Goal: Task Accomplishment & Management: Manage account settings

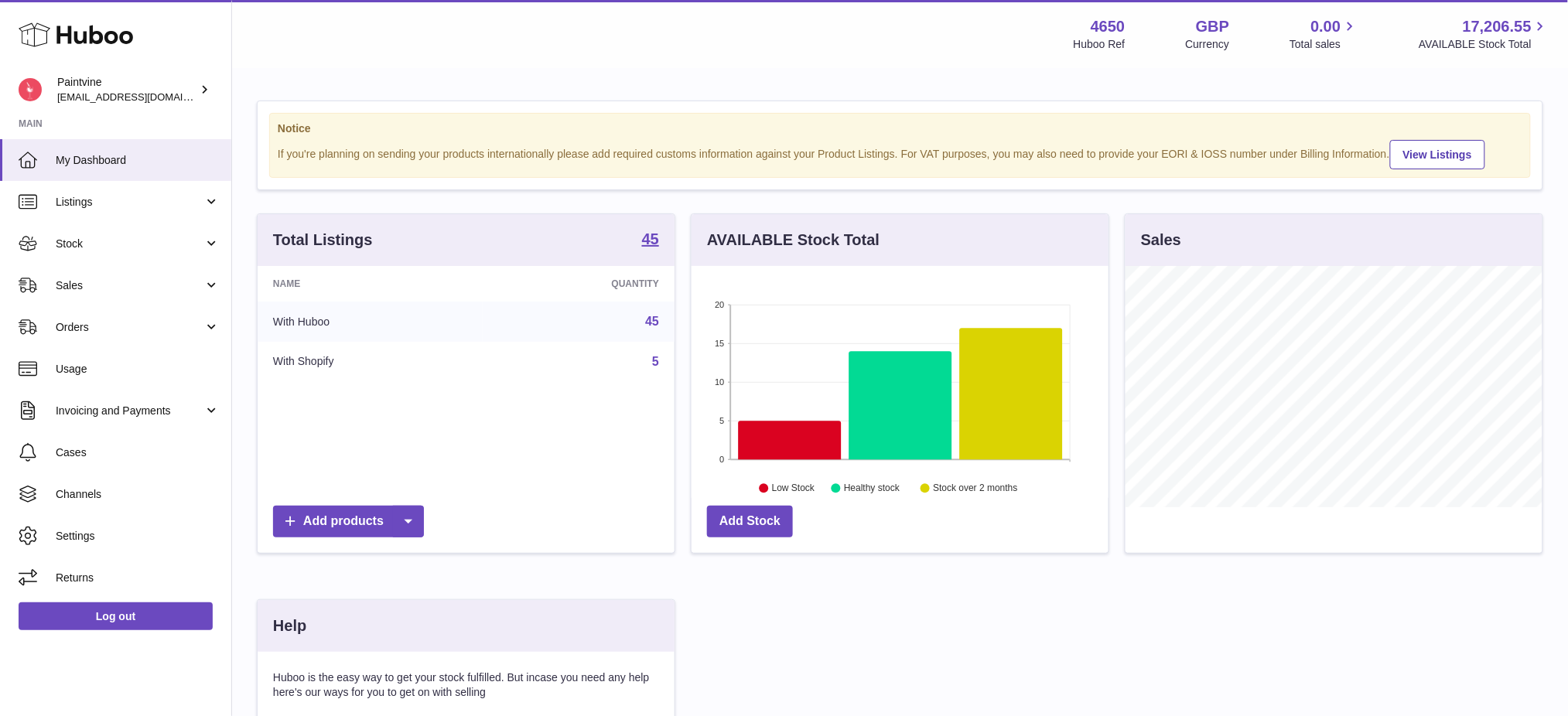
scroll to position [241, 417]
click at [88, 282] on span "Sales" at bounding box center [130, 286] width 148 height 15
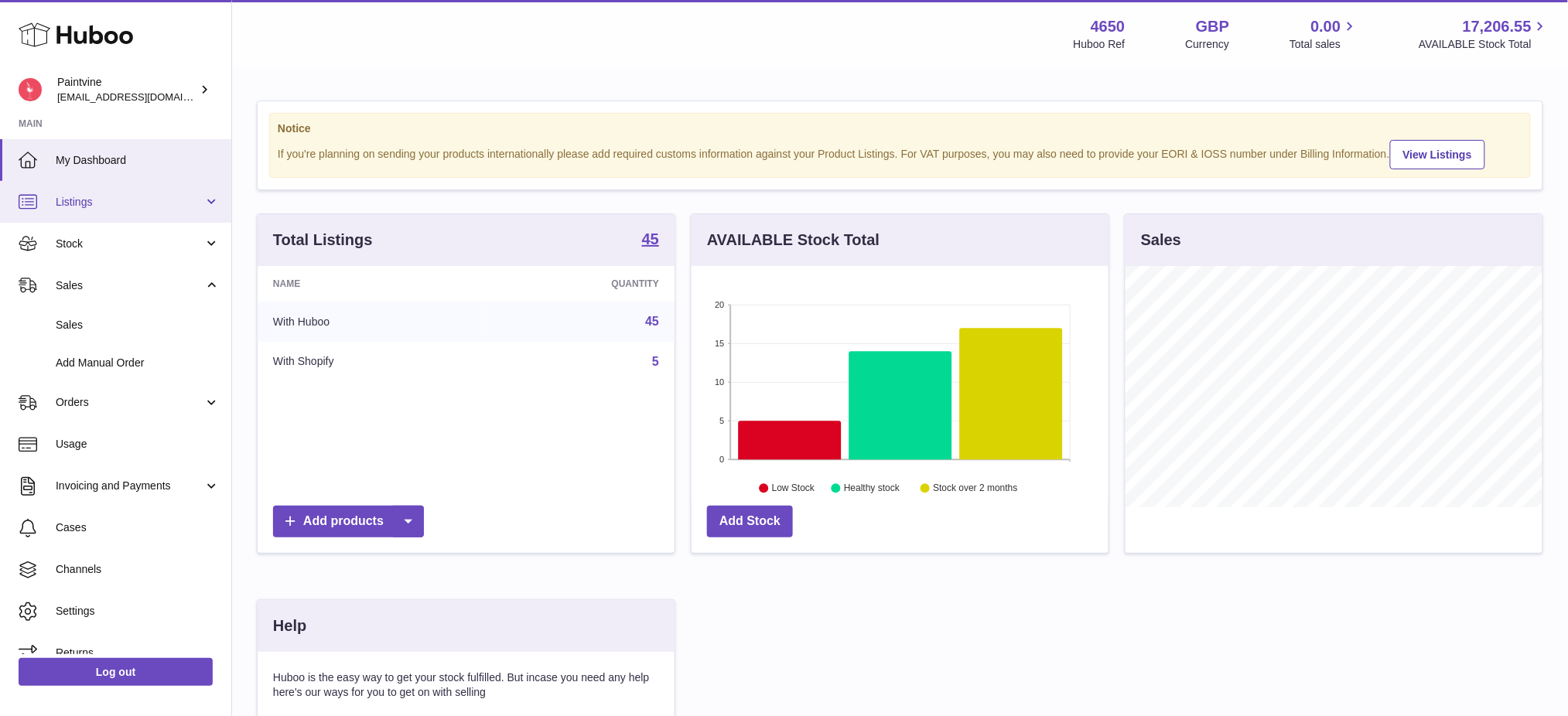
click at [91, 195] on span "Listings" at bounding box center [130, 203] width 148 height 15
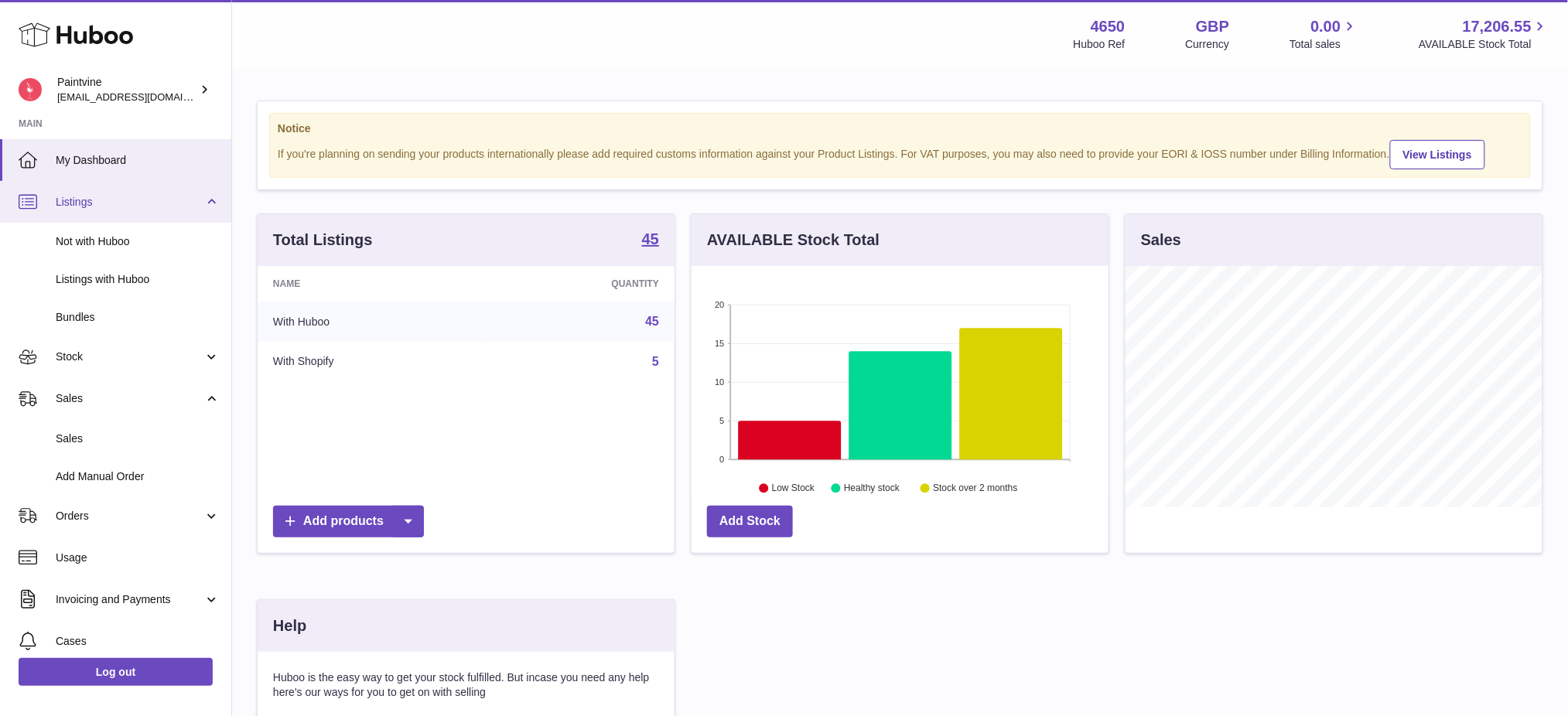
click at [101, 207] on span "Listings" at bounding box center [130, 203] width 148 height 15
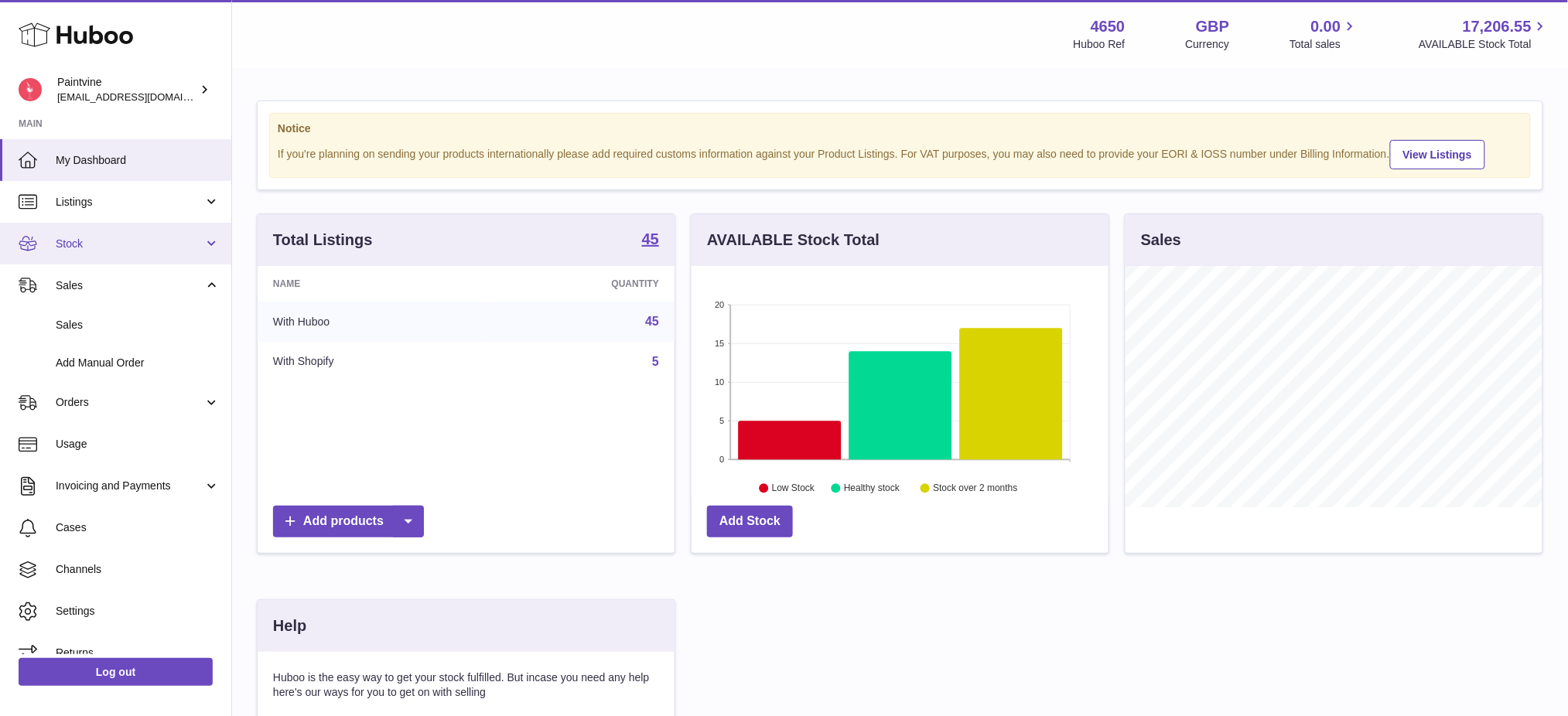
click at [89, 232] on link "Stock" at bounding box center [115, 243] width 231 height 42
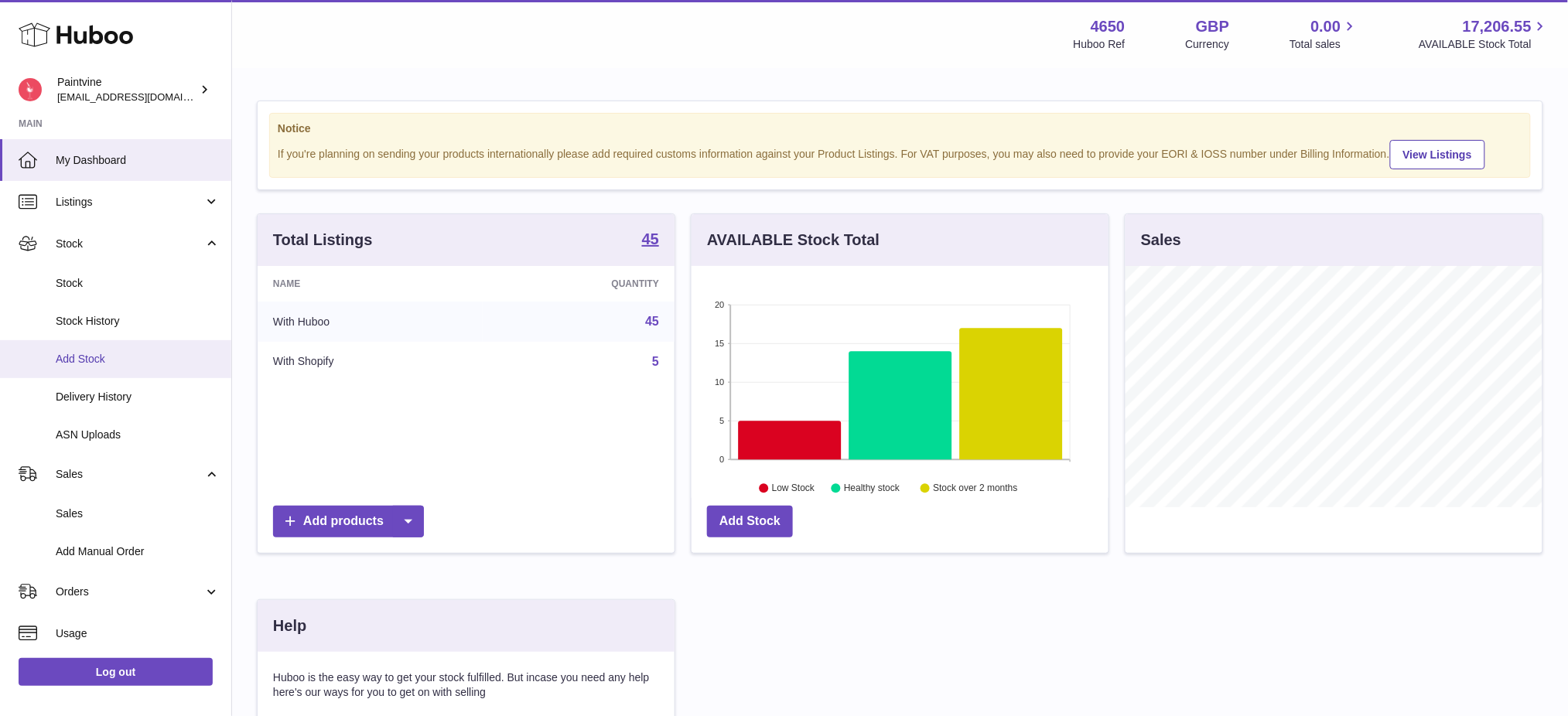
click at [104, 367] on link "Add Stock" at bounding box center [115, 360] width 231 height 38
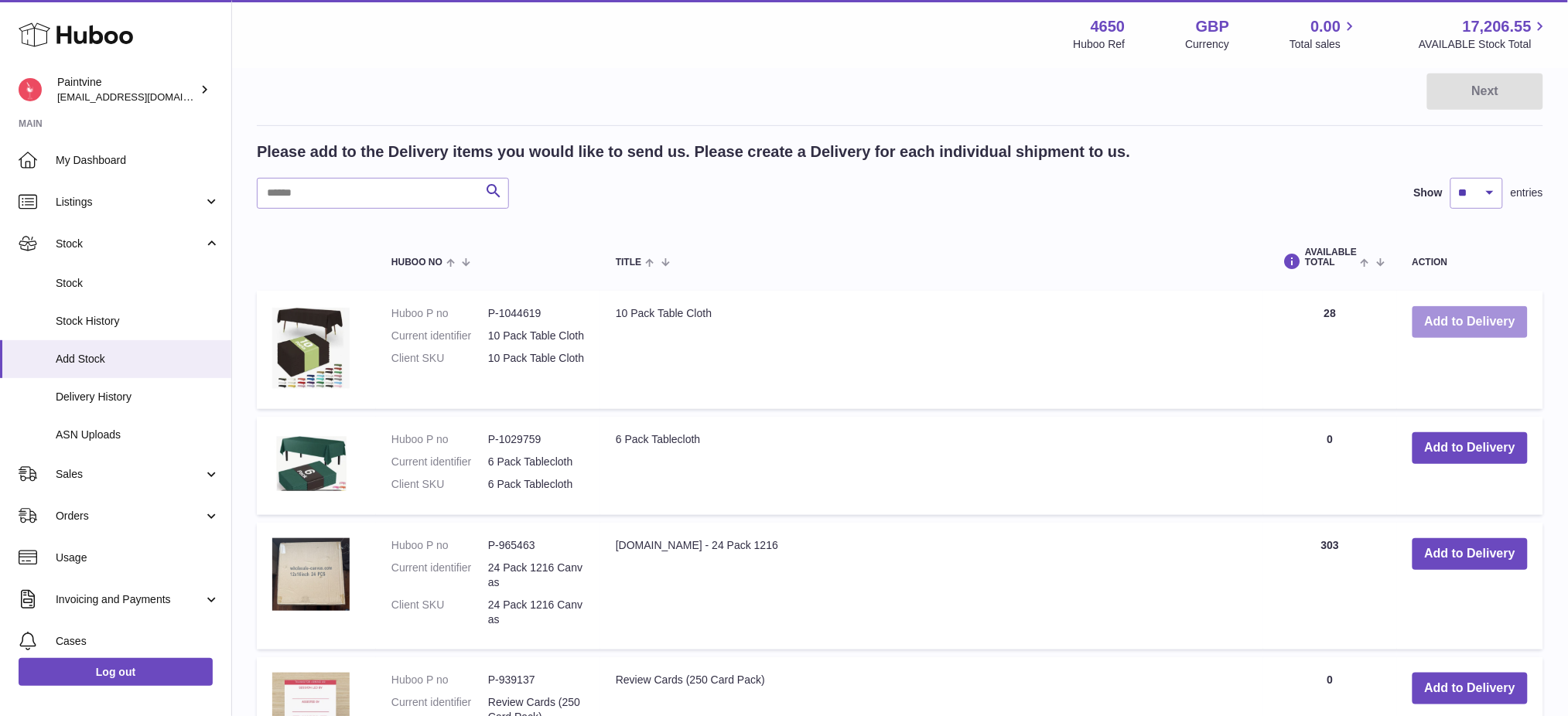
click at [1469, 315] on button "Add to Delivery" at bounding box center [1470, 322] width 115 height 32
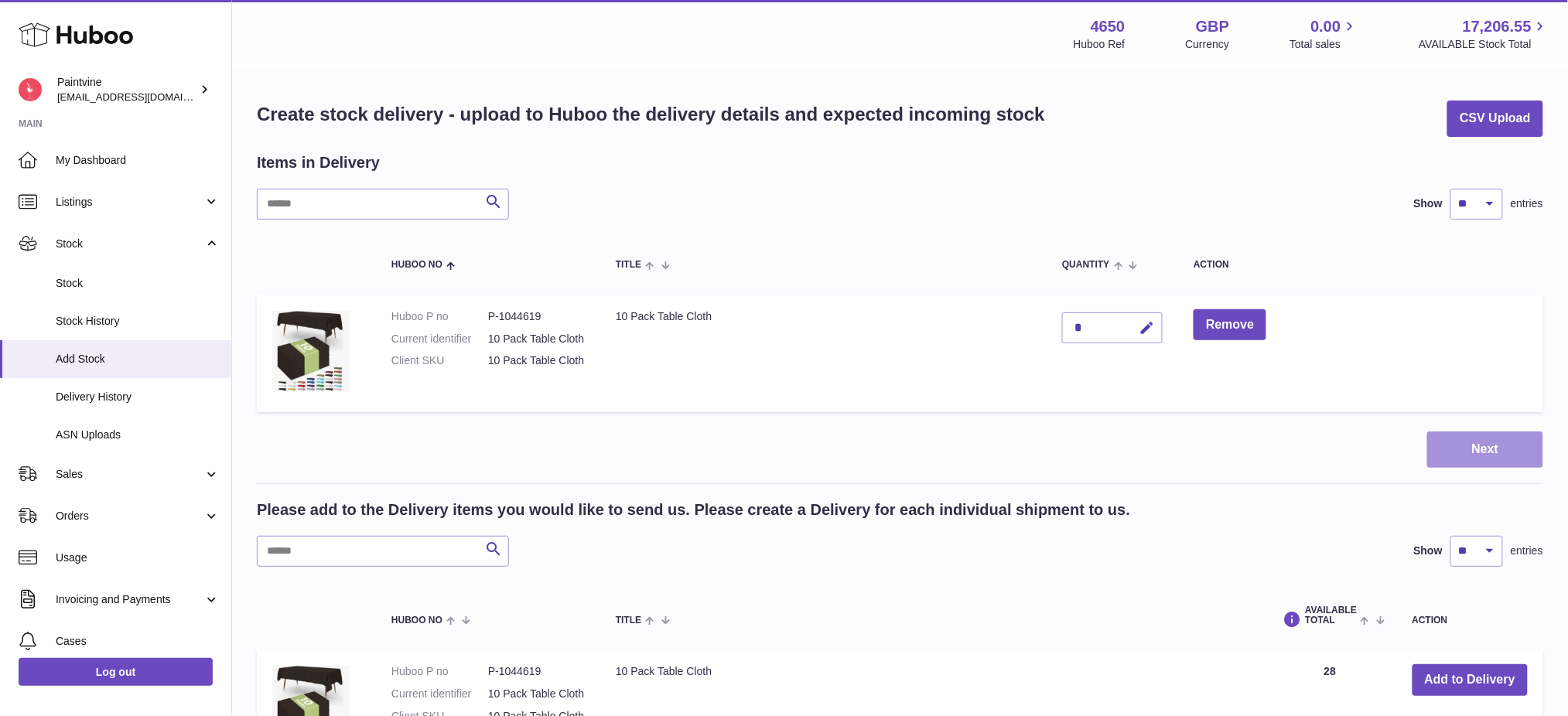
click at [1502, 468] on button "Next" at bounding box center [1485, 450] width 116 height 37
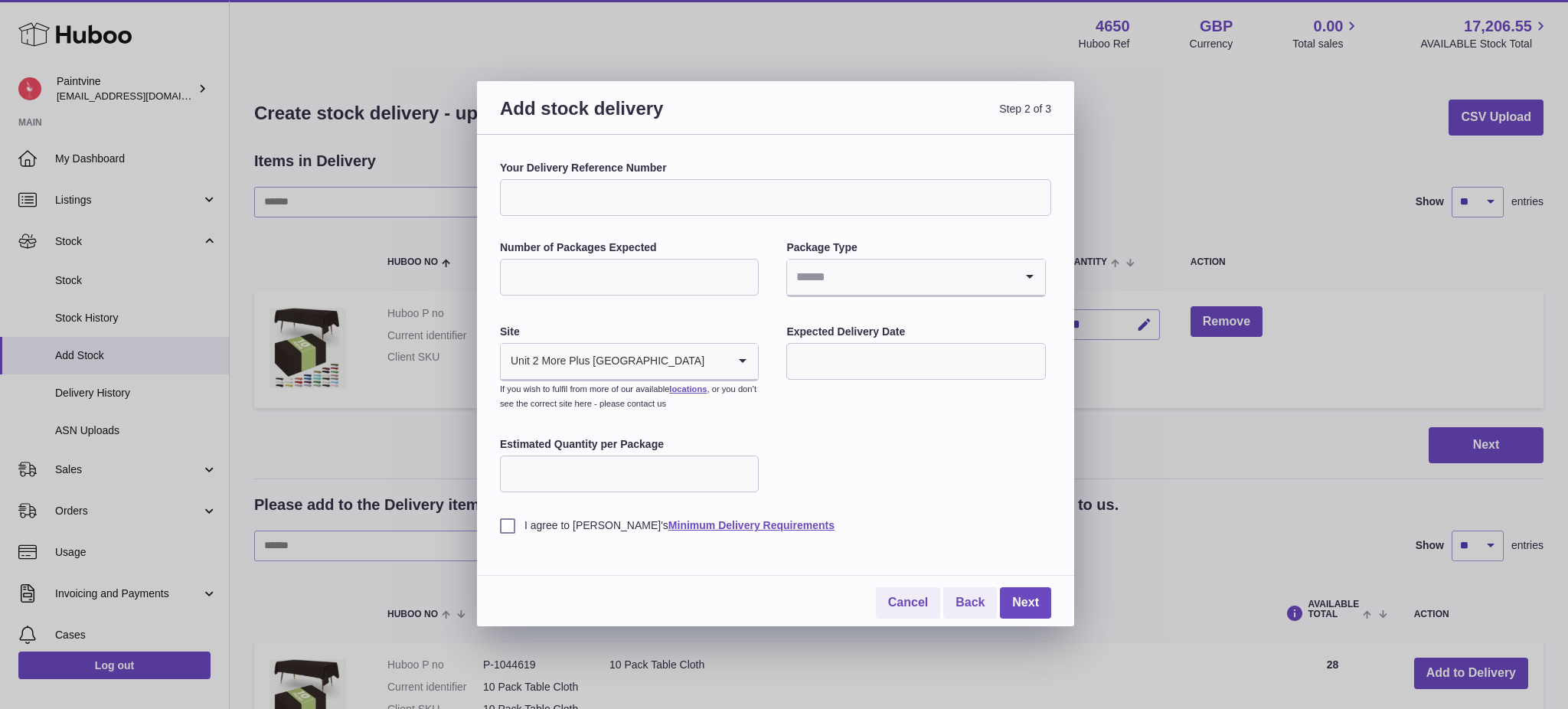
click at [641, 361] on div "Unit 2 More Plus Central Park" at bounding box center [614, 361] width 227 height 35
drag, startPoint x: 650, startPoint y: 361, endPoint x: 662, endPoint y: 360, distance: 12.0
click at [647, 360] on input "Search for option" at bounding box center [614, 361] width 227 height 35
drag, startPoint x: 931, startPoint y: 429, endPoint x: 904, endPoint y: 426, distance: 27.2
click at [927, 429] on div "Your Delivery Reference Number Number of Packages Expected Package Type Loading…" at bounding box center [775, 347] width 552 height 373
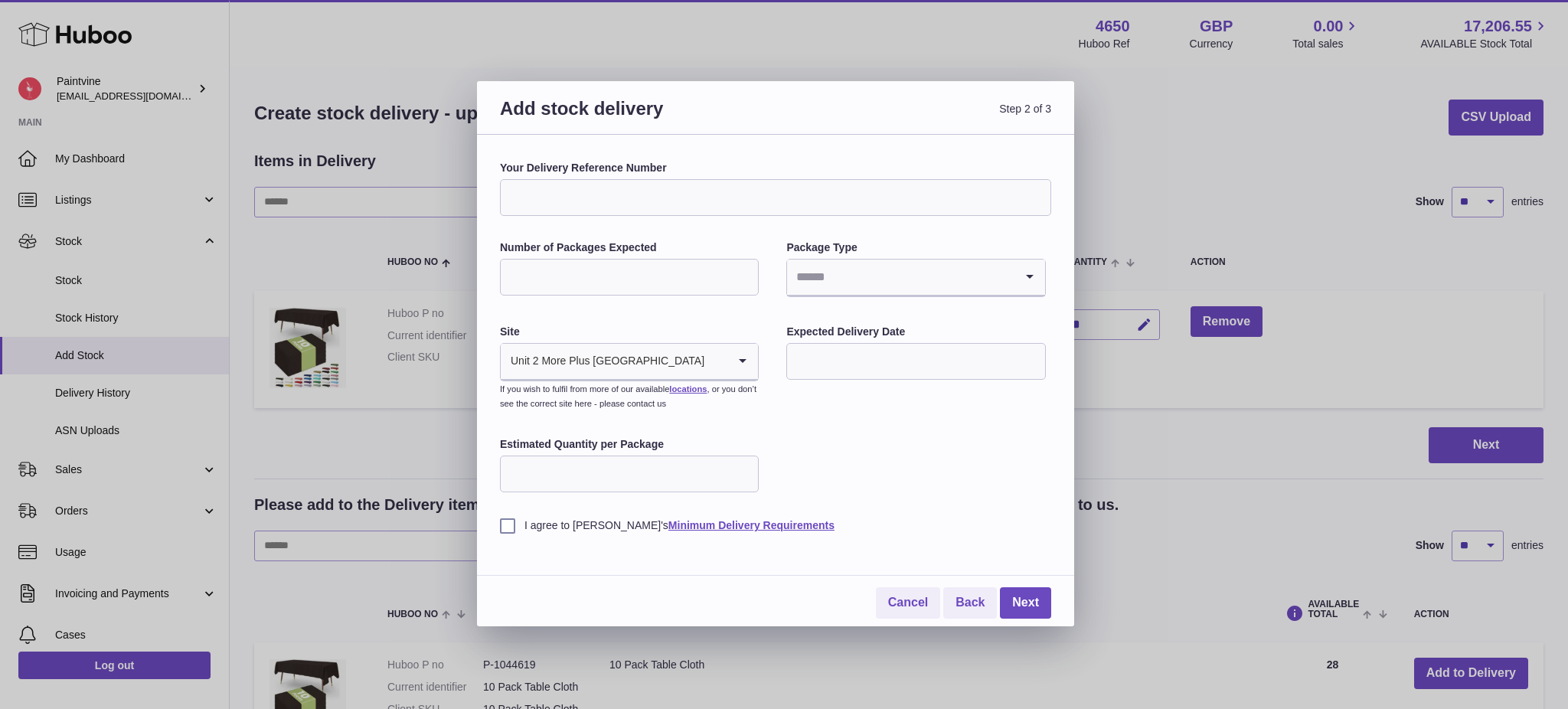
click at [1355, 206] on div "Add stock delivery Step 2 of 3 Your Delivery Reference Number Number of Package…" at bounding box center [784, 354] width 1568 height 709
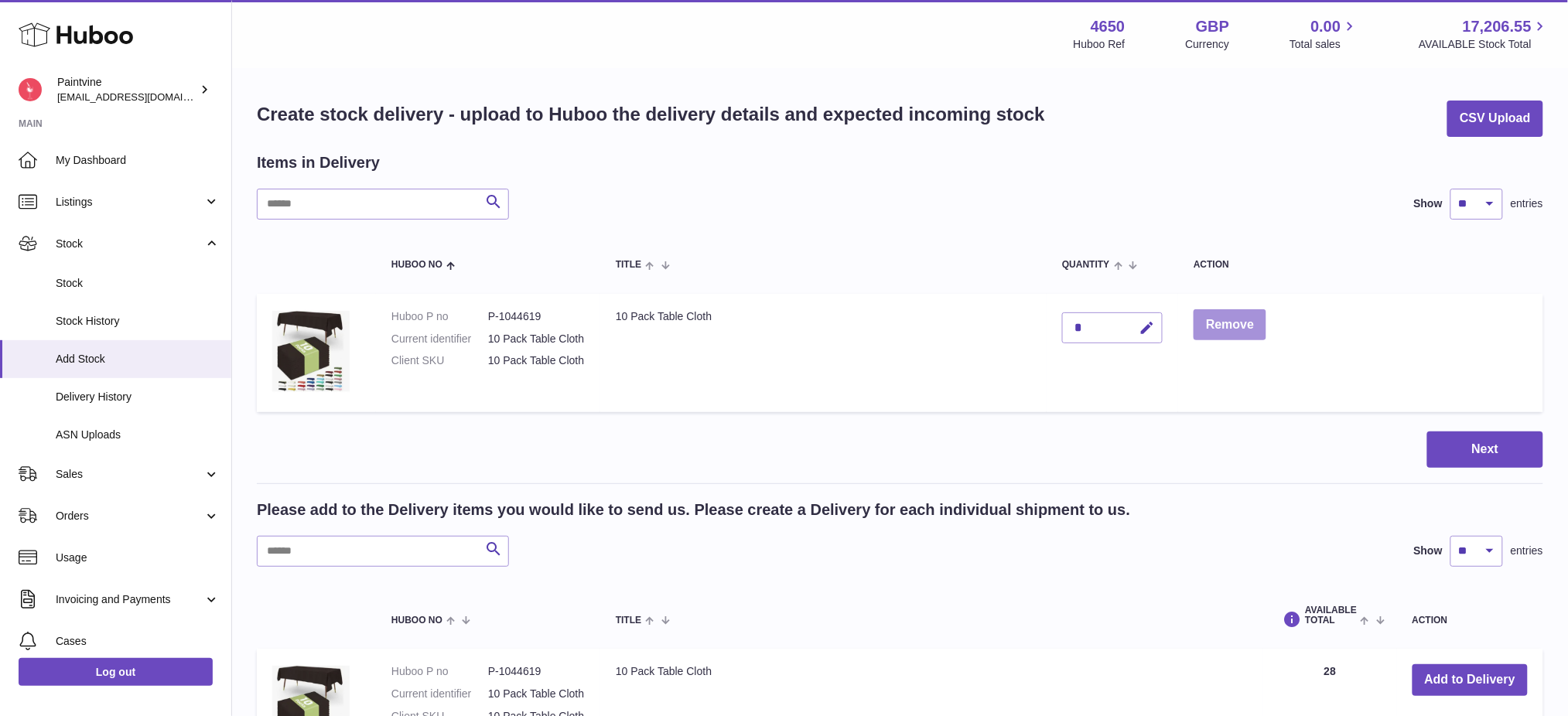
click at [1241, 315] on button "Remove" at bounding box center [1230, 326] width 73 height 32
